Goal: Navigation & Orientation: Find specific page/section

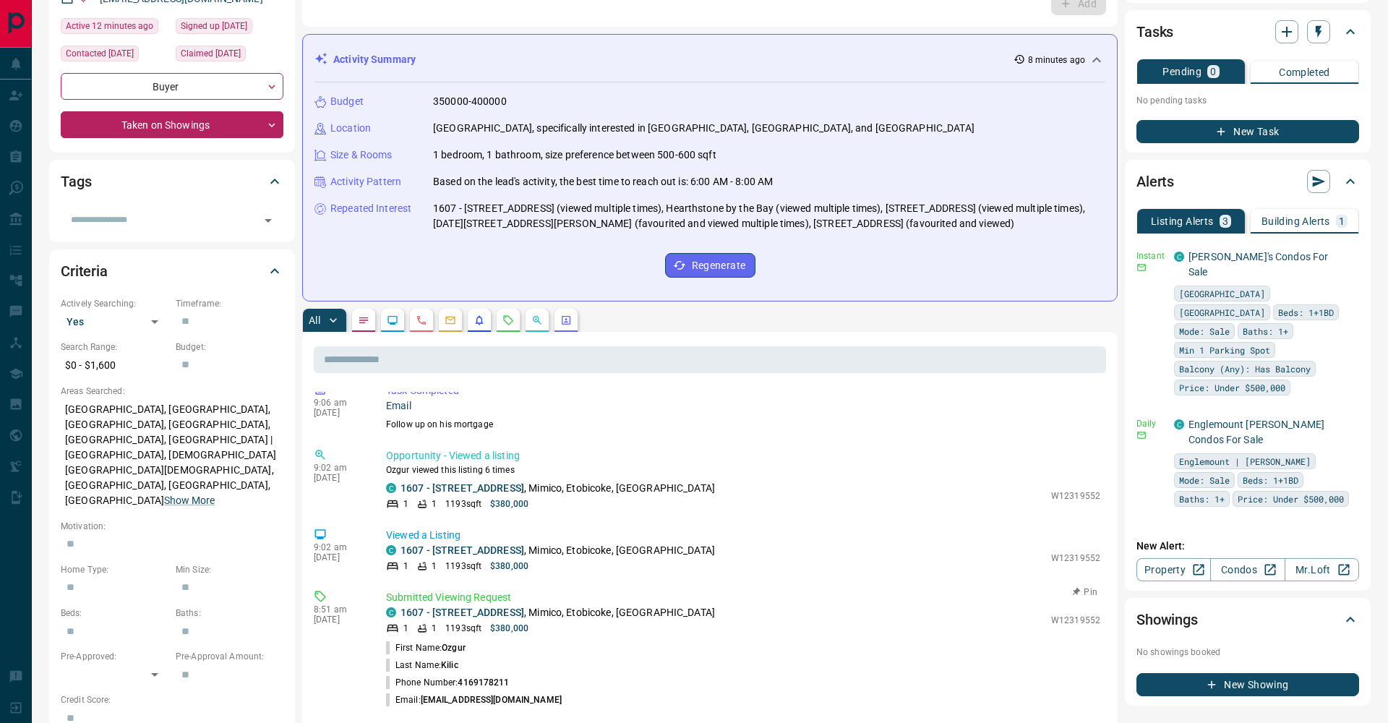
scroll to position [166, 0]
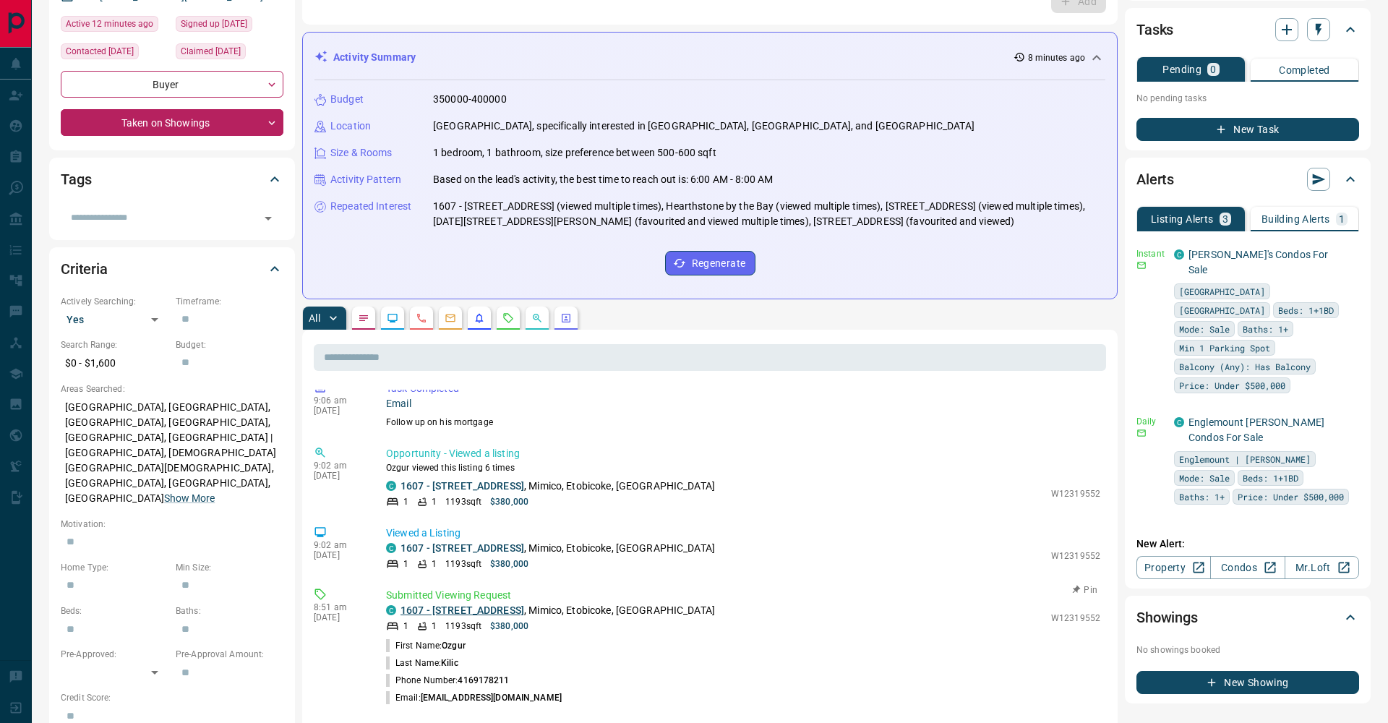
click at [479, 610] on link "1607 - [STREET_ADDRESS]" at bounding box center [463, 611] width 124 height 12
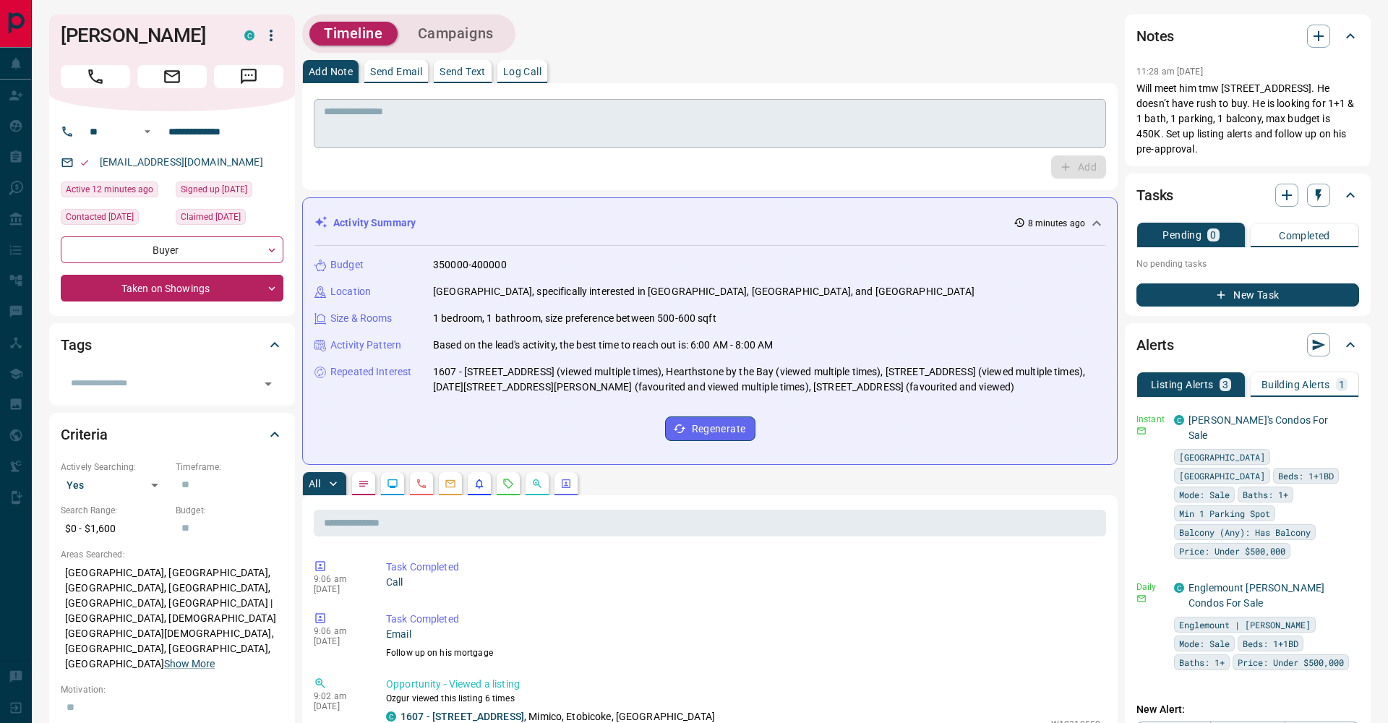
scroll to position [0, 0]
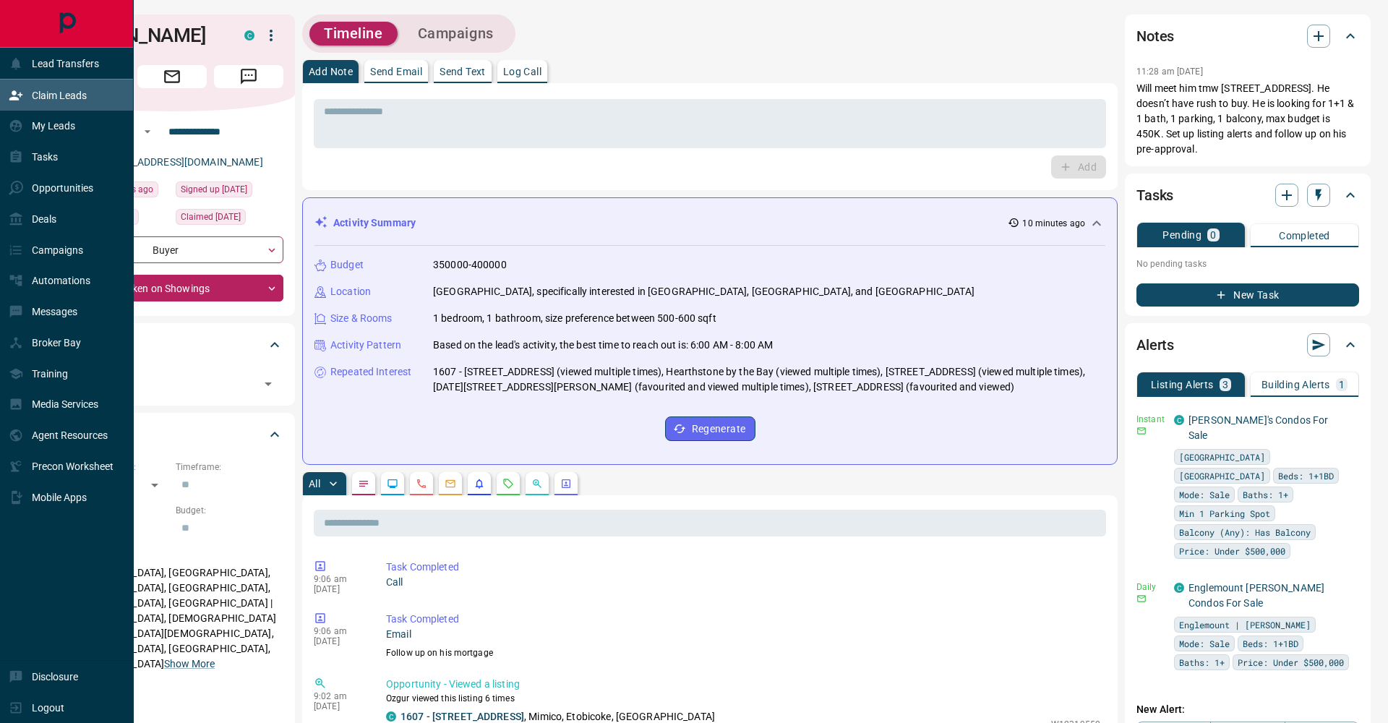
click at [14, 93] on icon at bounding box center [15, 94] width 13 height 9
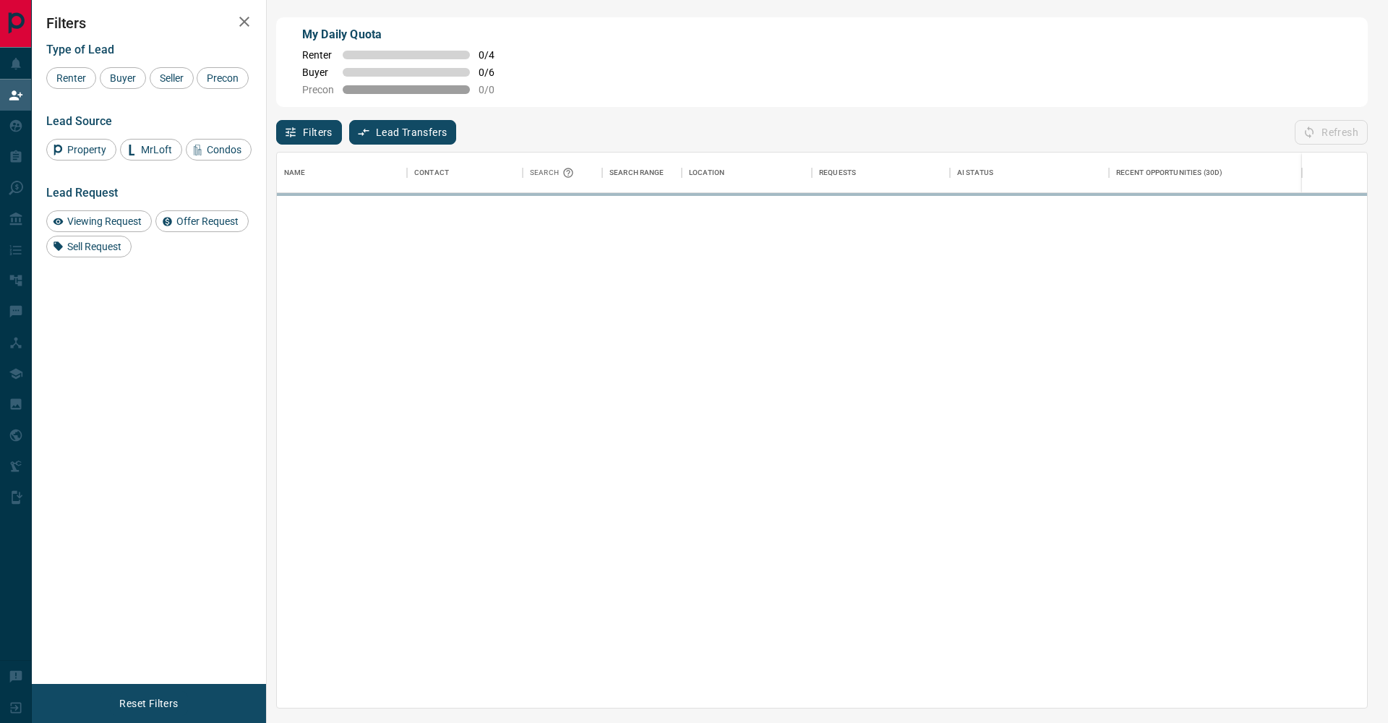
scroll to position [555, 1091]
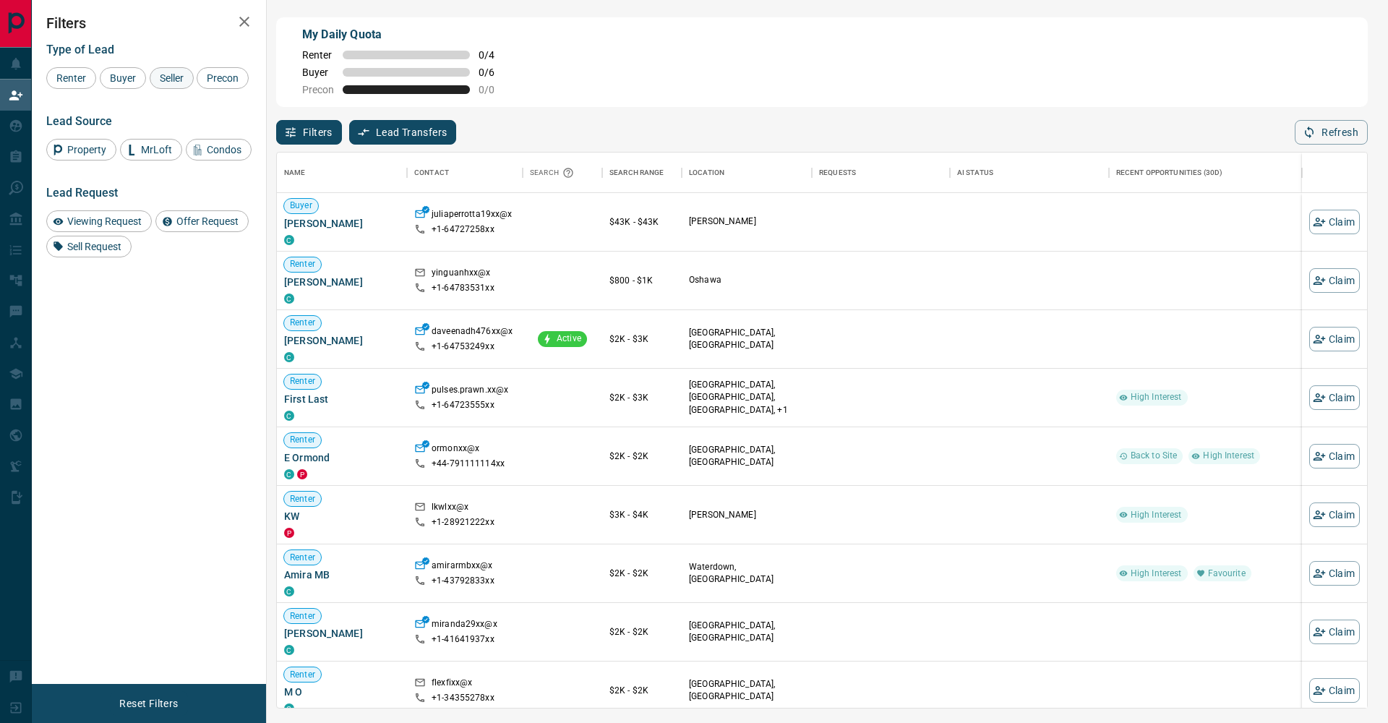
drag, startPoint x: 129, startPoint y: 81, endPoint x: 159, endPoint y: 80, distance: 29.7
click at [131, 81] on span "Buyer" at bounding box center [123, 78] width 36 height 12
click at [163, 80] on span "Seller" at bounding box center [172, 78] width 34 height 12
click at [202, 84] on span "Precon" at bounding box center [223, 78] width 42 height 12
click at [256, 27] on button "button" at bounding box center [244, 21] width 29 height 29
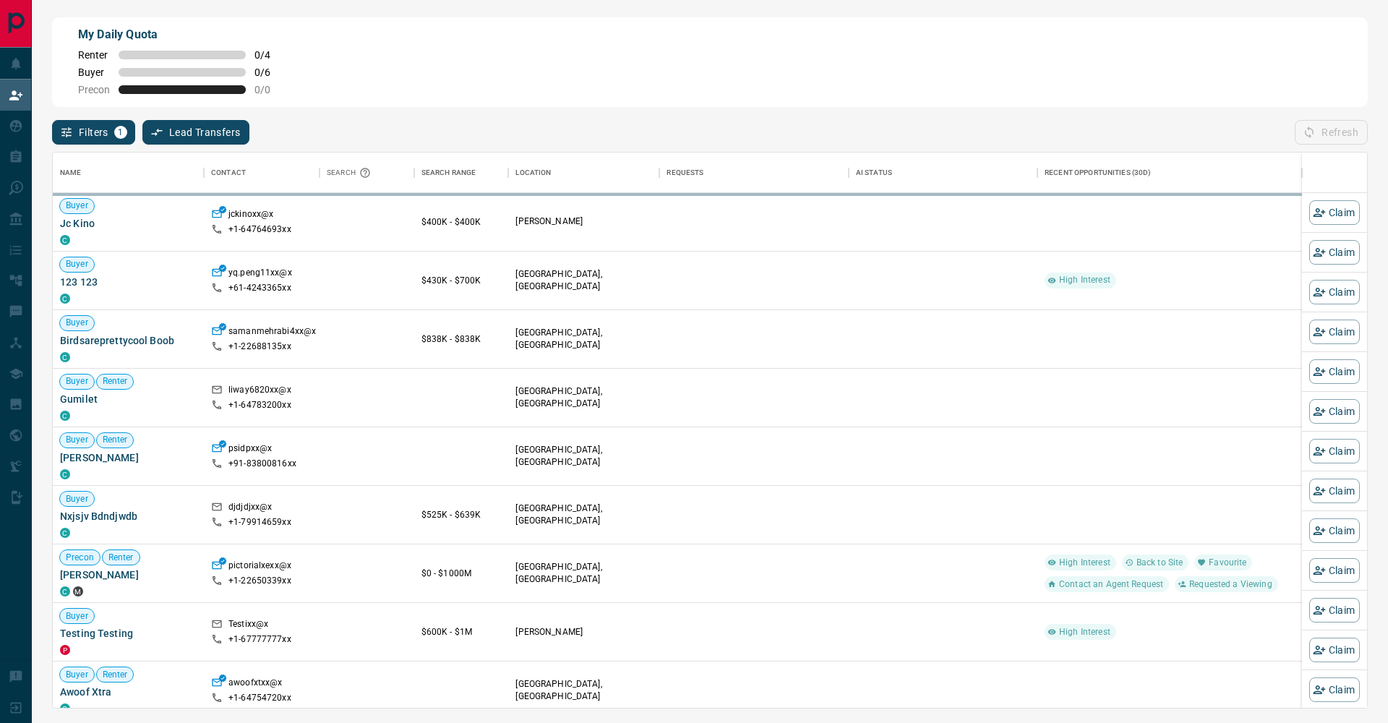
scroll to position [1, 1]
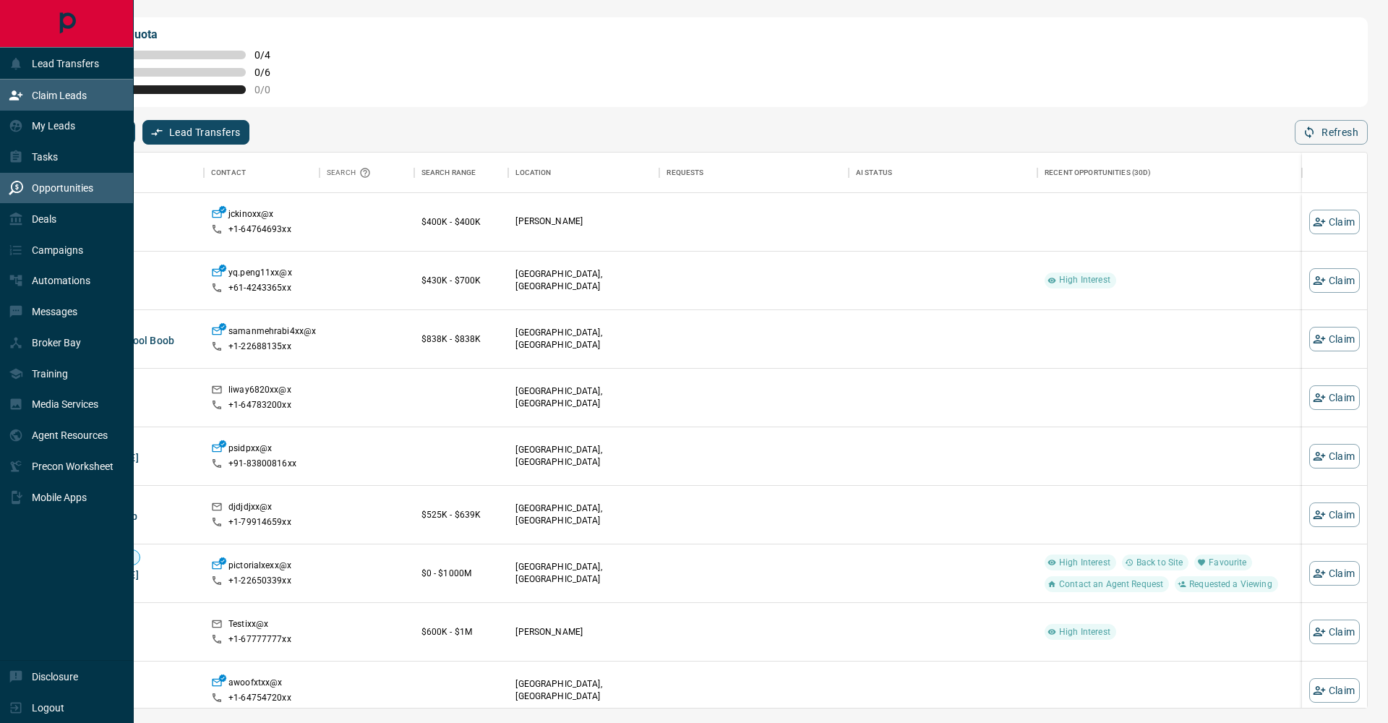
click at [22, 197] on div "Opportunities" at bounding box center [51, 188] width 85 height 24
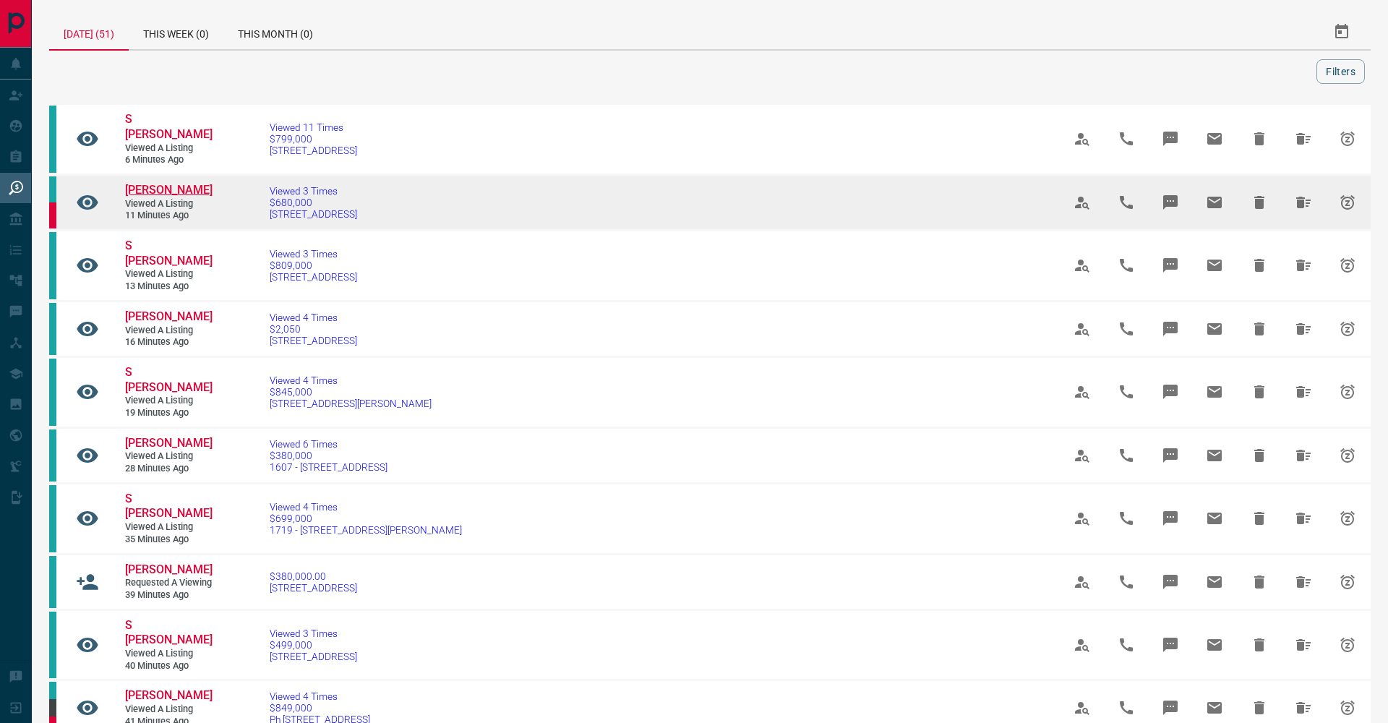
click at [168, 183] on span "[PERSON_NAME]" at bounding box center [169, 190] width 88 height 14
click at [318, 197] on span "$680,000" at bounding box center [314, 203] width 88 height 12
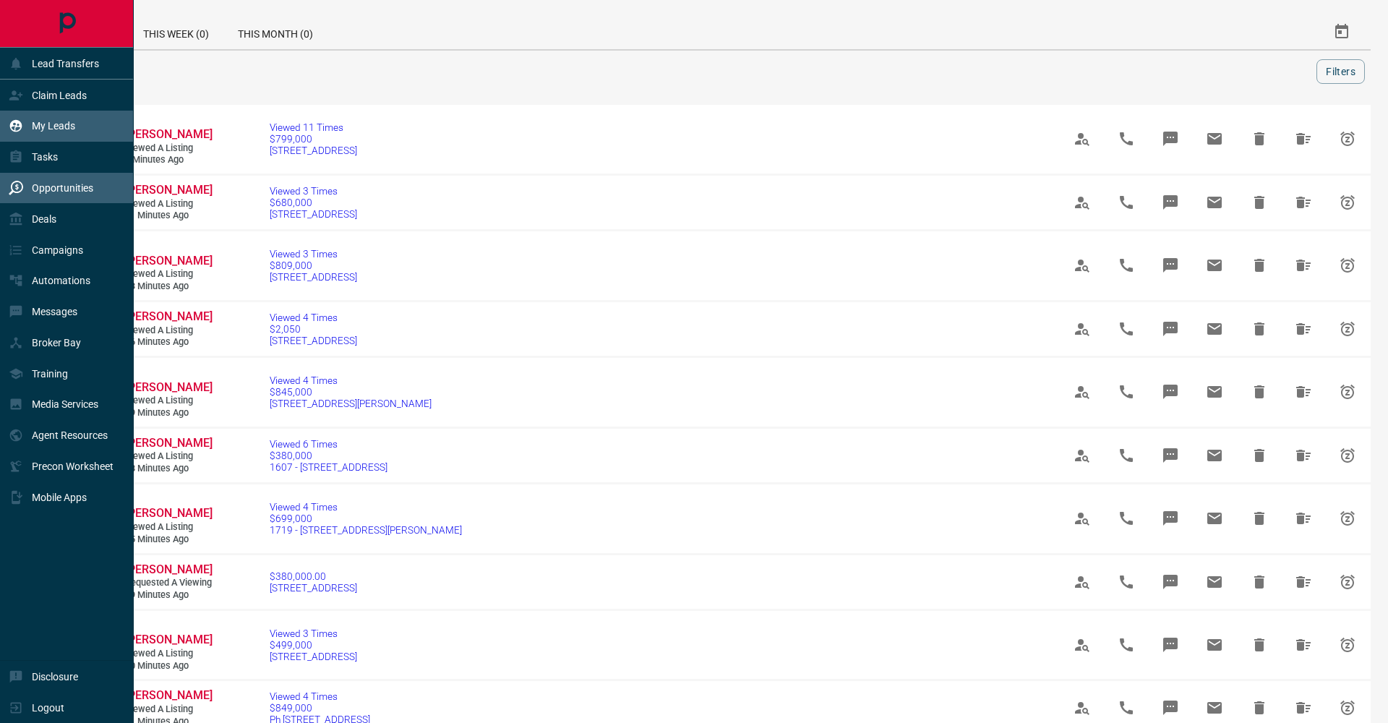
click at [14, 127] on icon at bounding box center [16, 126] width 12 height 12
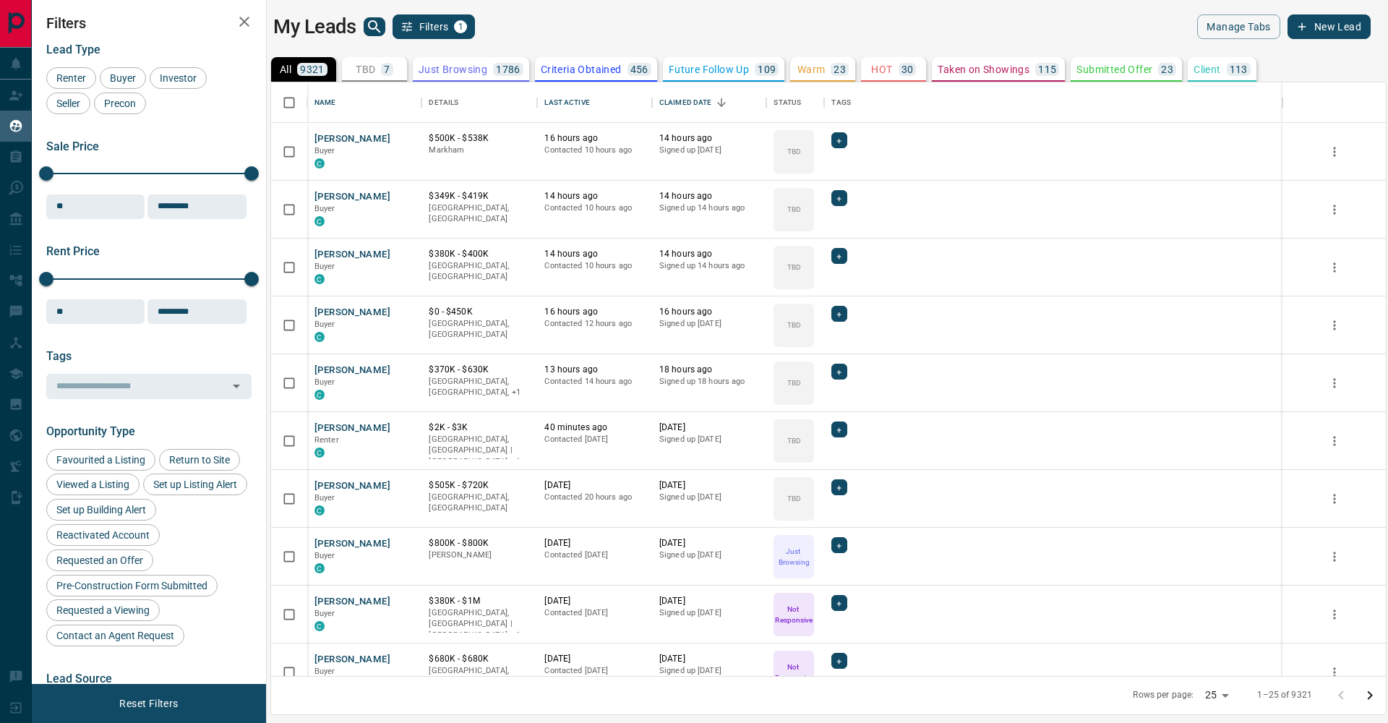
scroll to position [1, 1]
click at [375, 33] on icon "search button" at bounding box center [374, 26] width 17 height 17
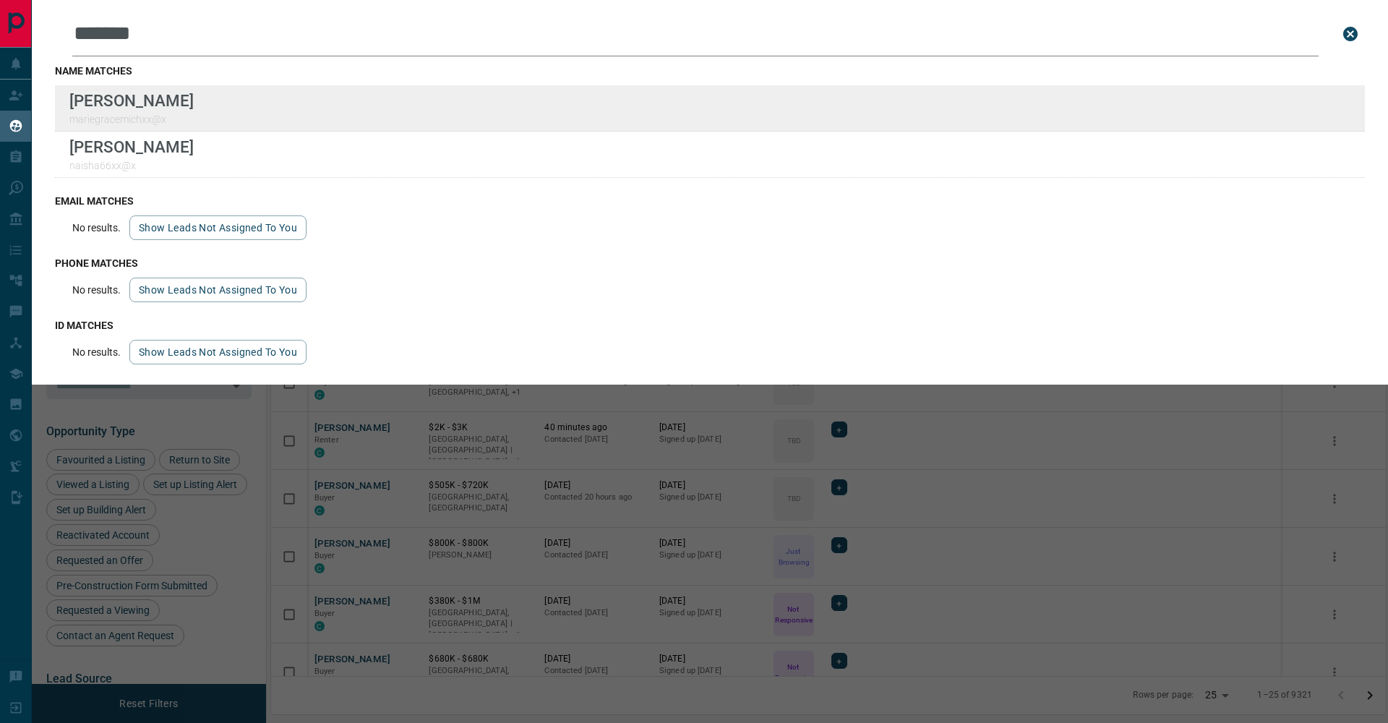
type input "*******"
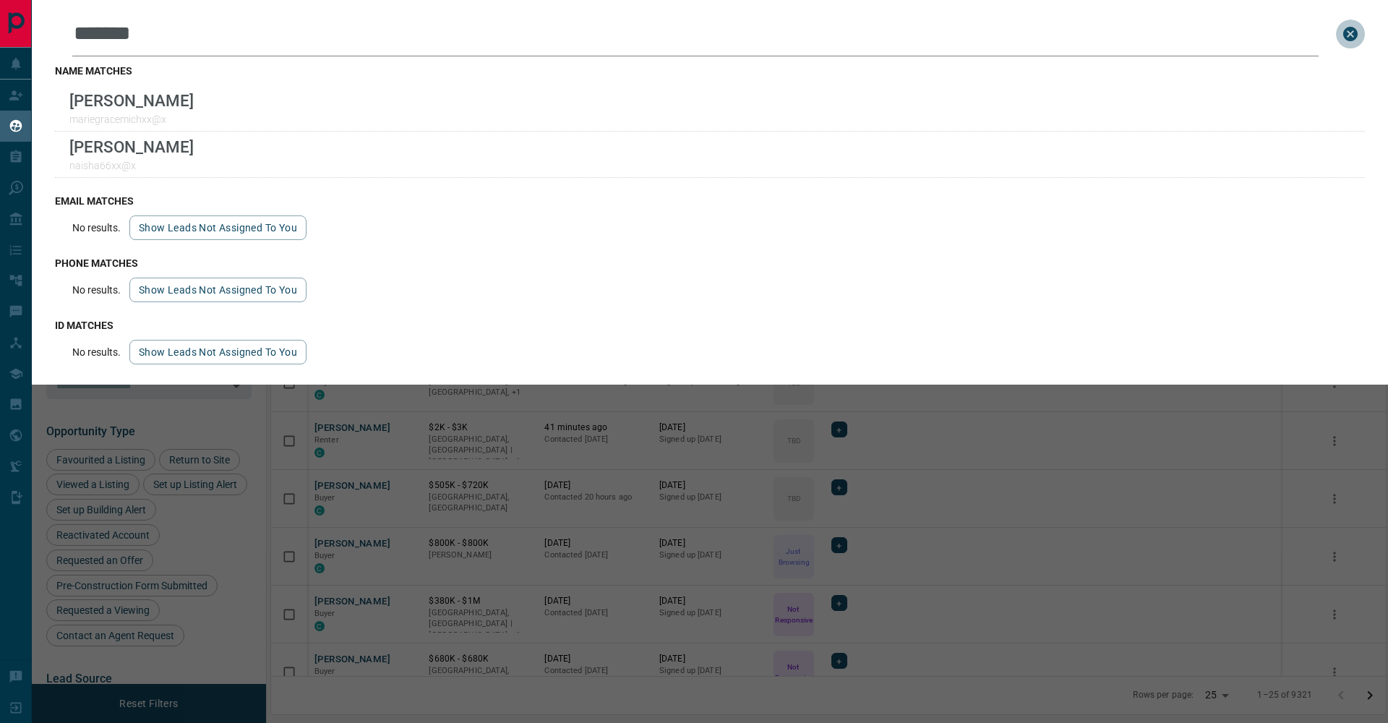
click at [1357, 38] on icon "close search bar" at bounding box center [1351, 34] width 14 height 14
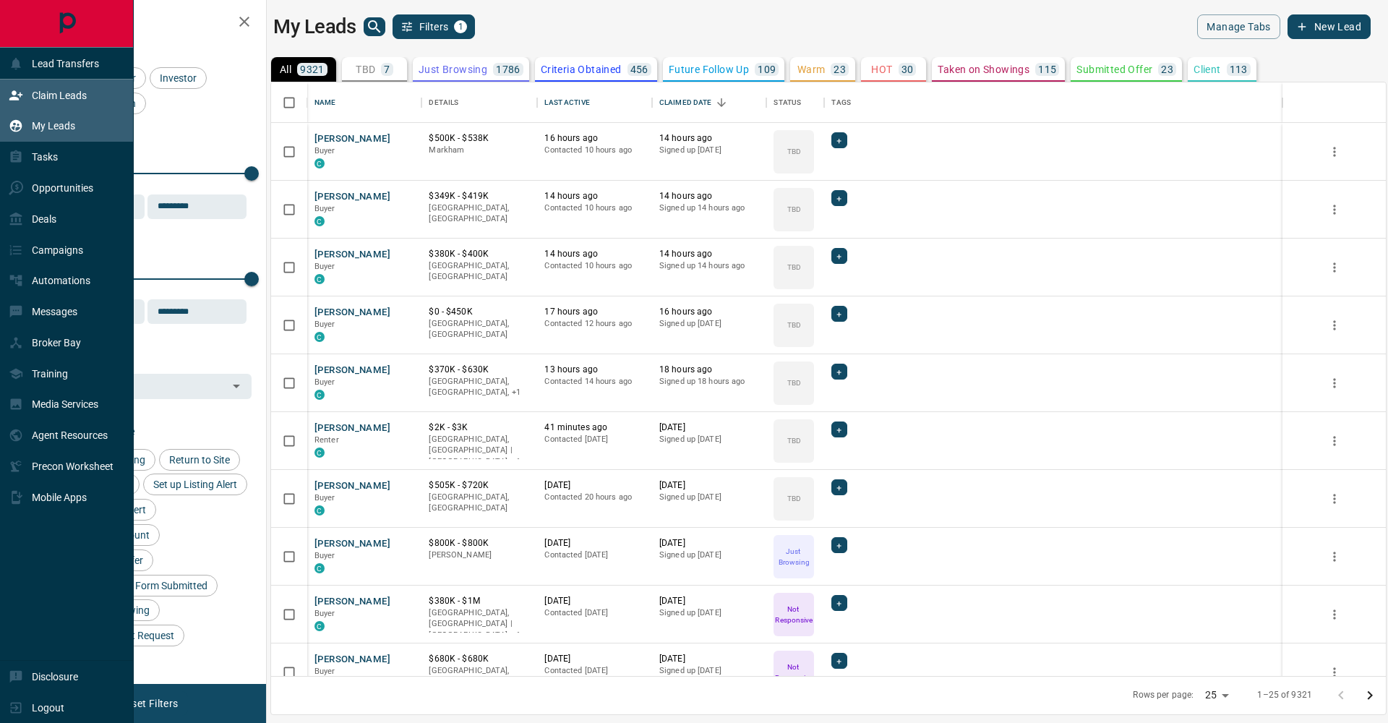
click at [21, 96] on icon at bounding box center [16, 95] width 14 height 14
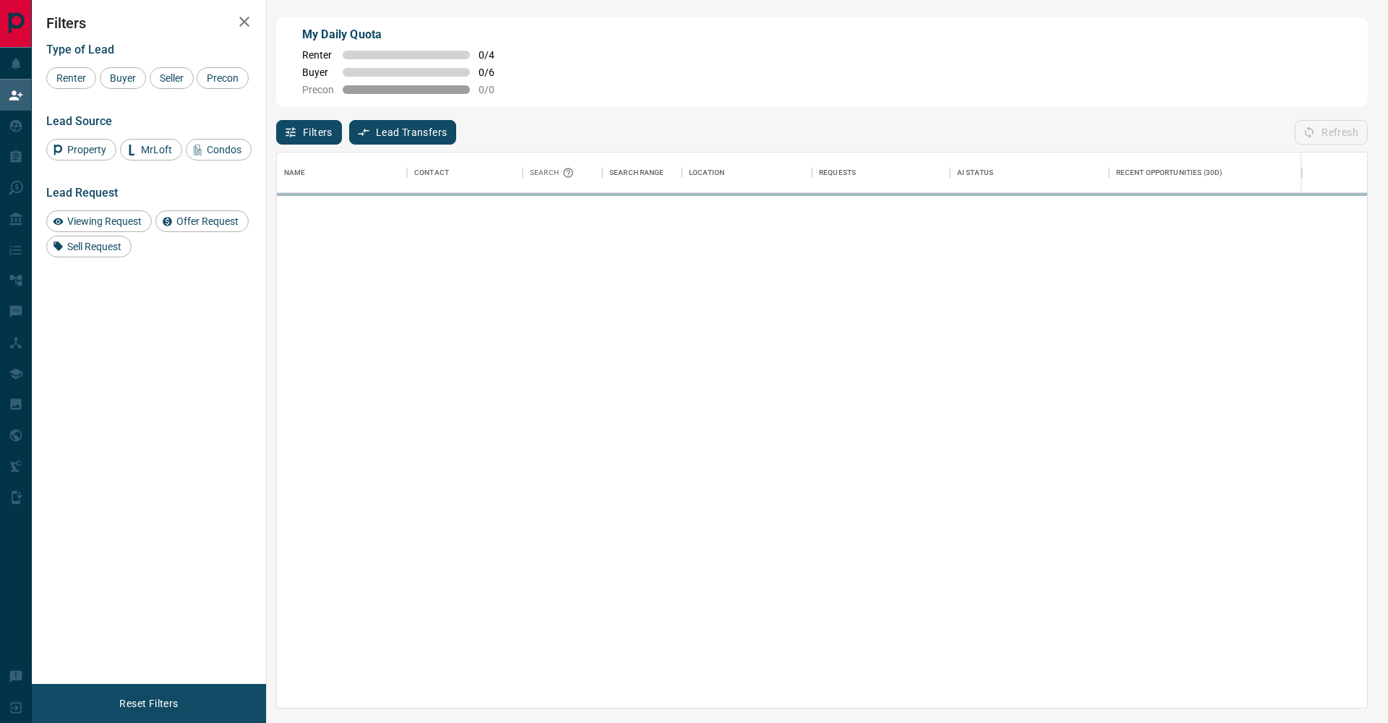
scroll to position [555, 1091]
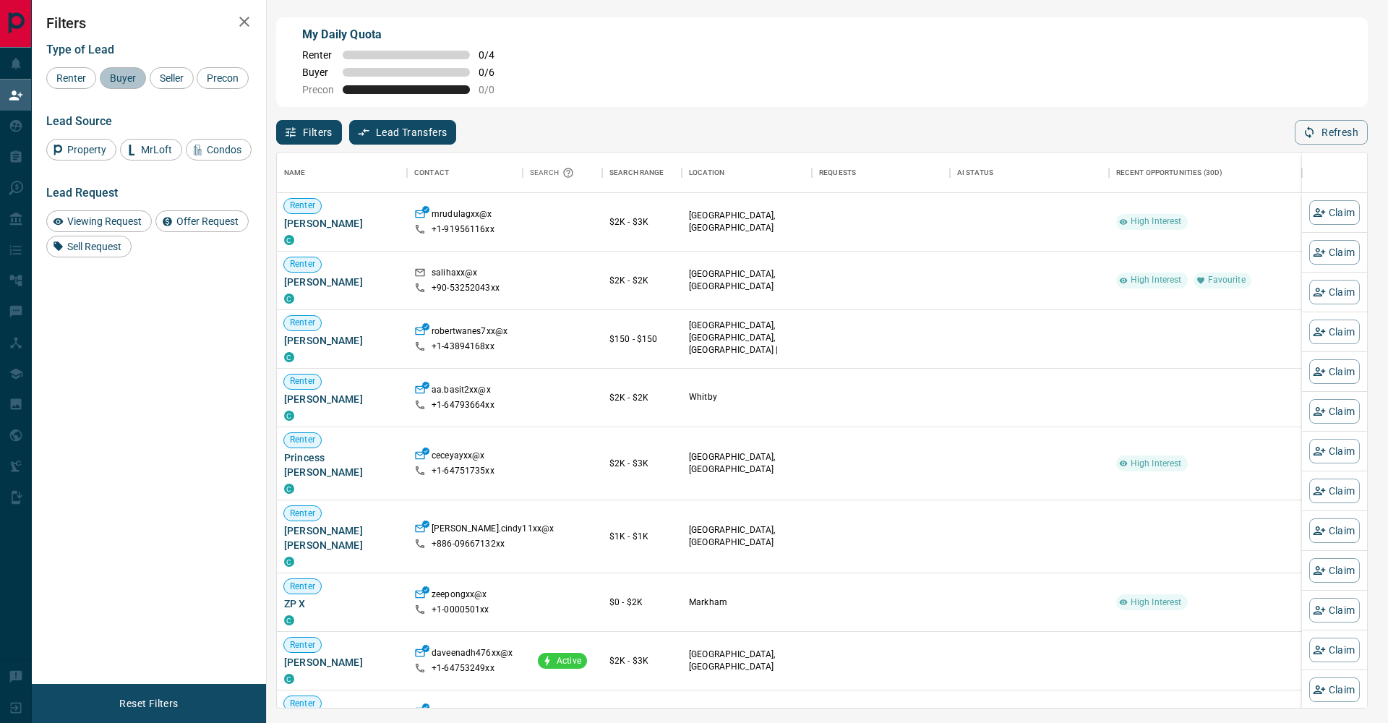
click at [140, 82] on span "Buyer" at bounding box center [123, 78] width 36 height 12
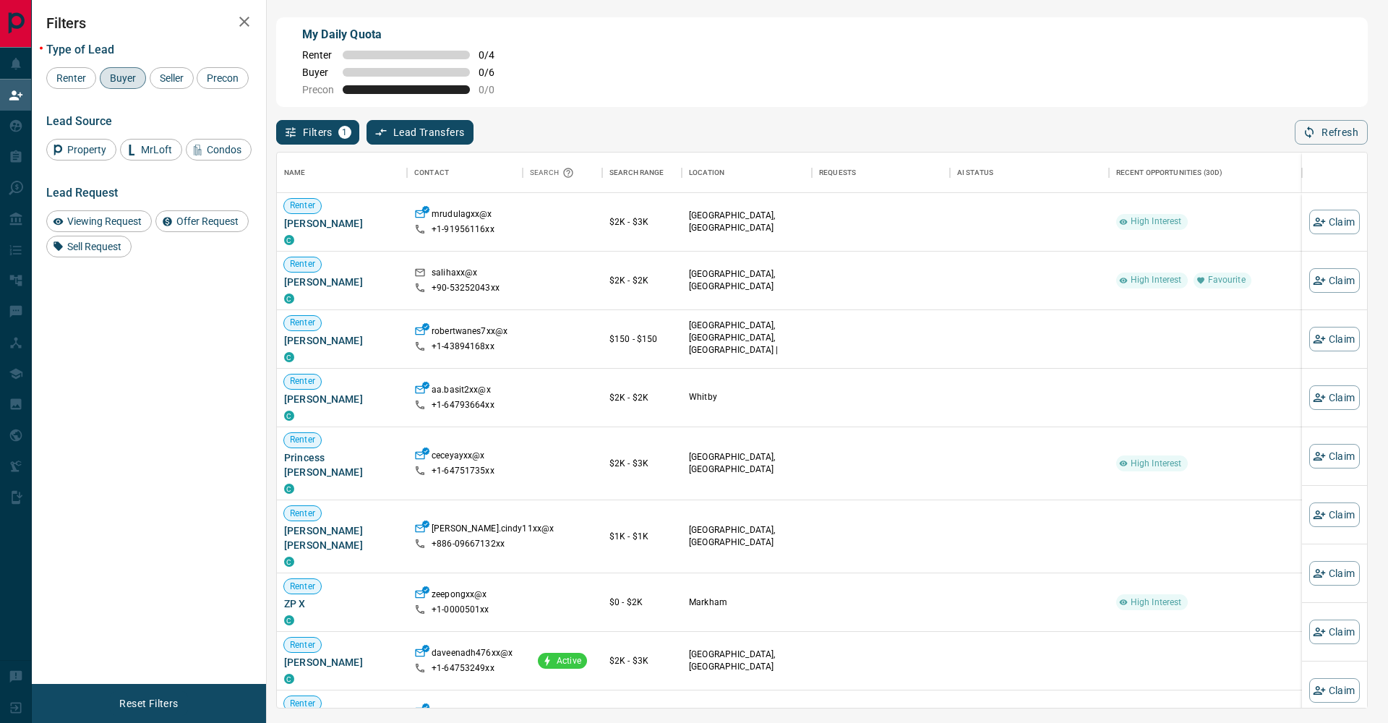
drag, startPoint x: 166, startPoint y: 82, endPoint x: 120, endPoint y: 94, distance: 47.9
click at [166, 82] on span "Seller" at bounding box center [172, 78] width 34 height 12
drag, startPoint x: 80, startPoint y: 99, endPoint x: 219, endPoint y: 47, distance: 149.0
click at [202, 84] on span "Precon" at bounding box center [223, 78] width 42 height 12
click at [248, 33] on button "button" at bounding box center [244, 21] width 29 height 29
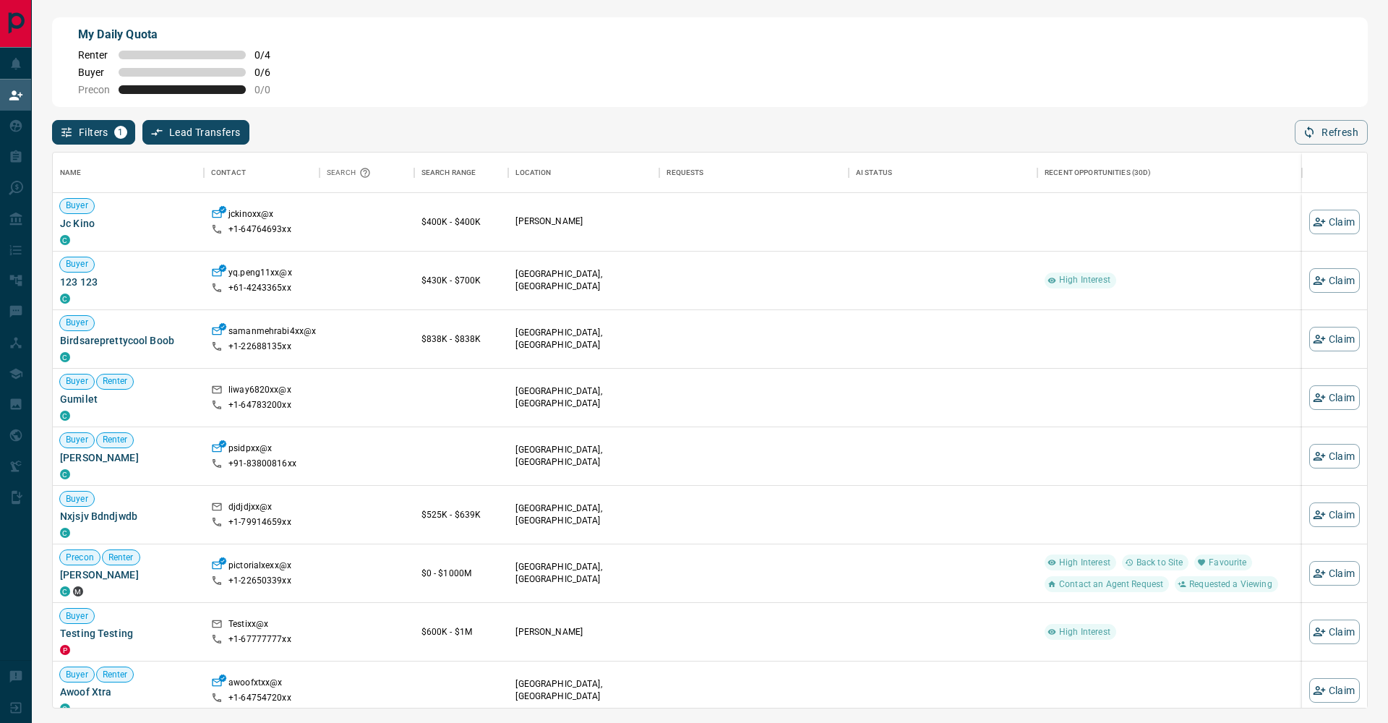
scroll to position [0, 0]
click at [1324, 129] on button "Refresh" at bounding box center [1331, 132] width 73 height 25
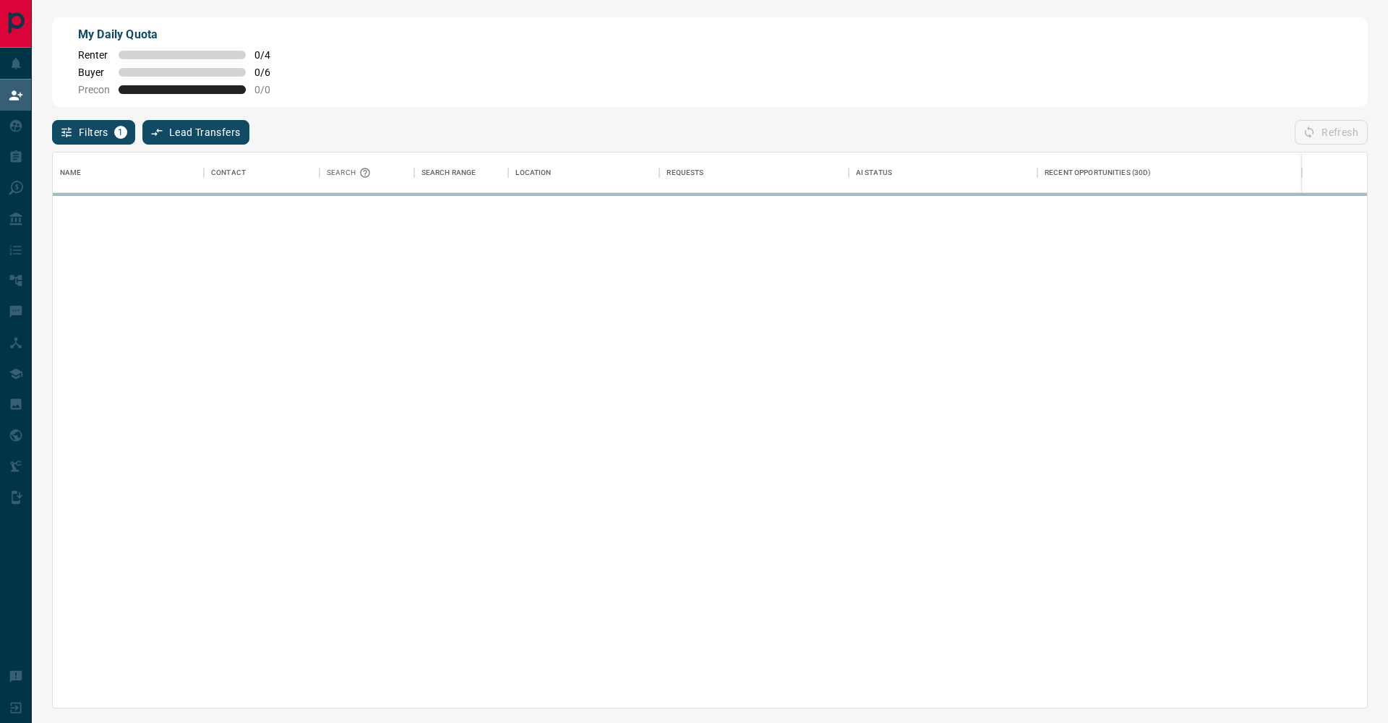
scroll to position [555, 1315]
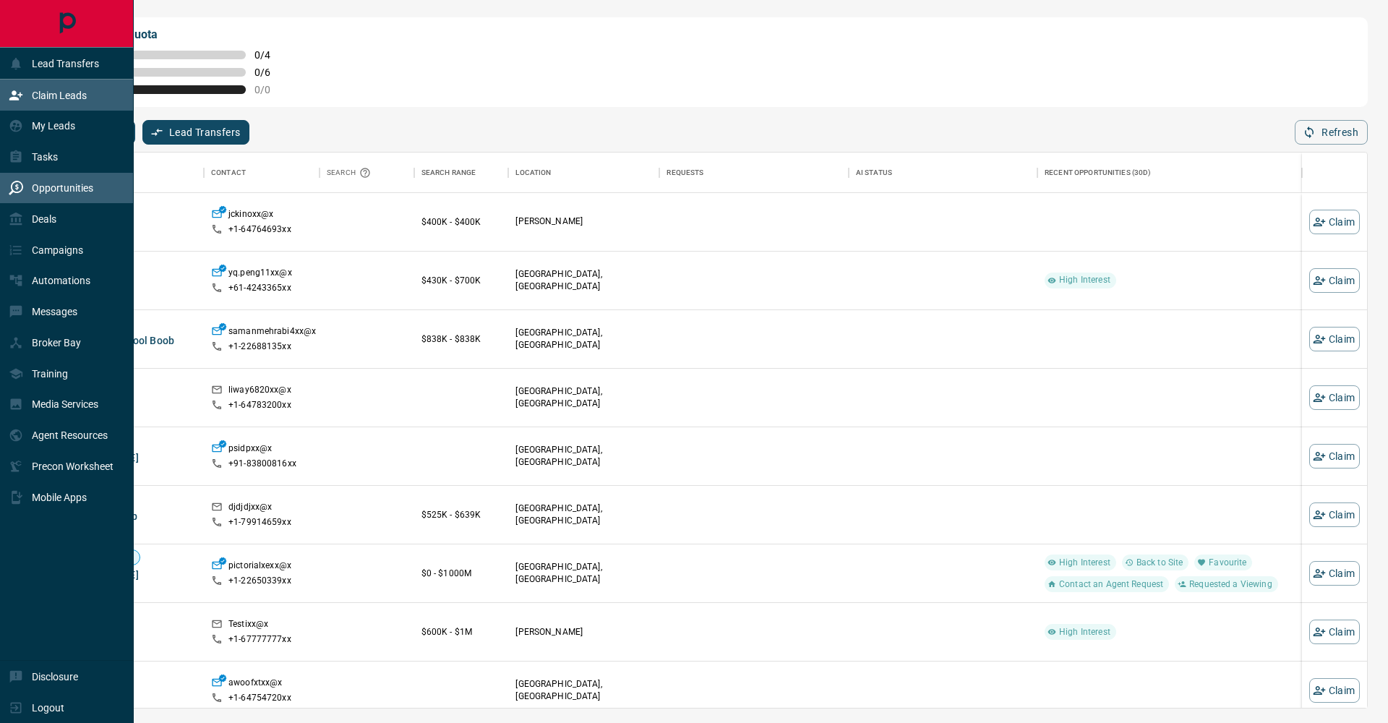
click at [75, 182] on p "Opportunities" at bounding box center [62, 188] width 61 height 12
